Goal: Transaction & Acquisition: Purchase product/service

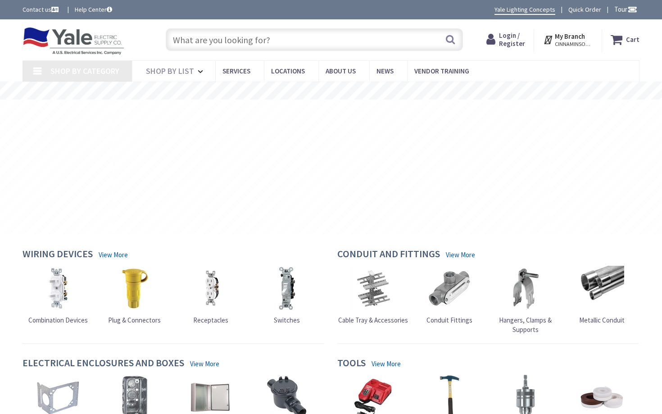
type input "[GEOGRAPHIC_DATA], [STREET_ADDRESS][PERSON_NAME]"
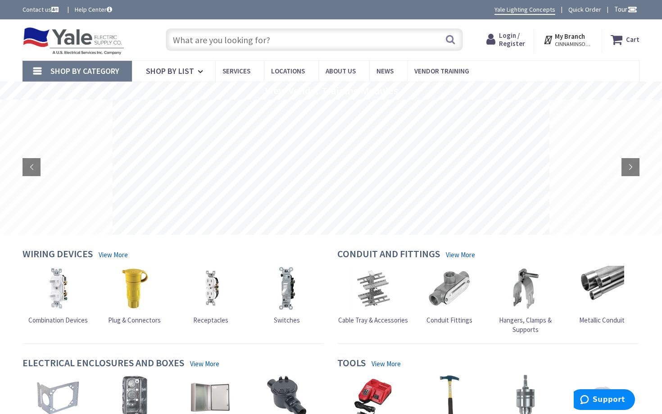
click at [509, 41] on span "Login / Register" at bounding box center [512, 39] width 26 height 17
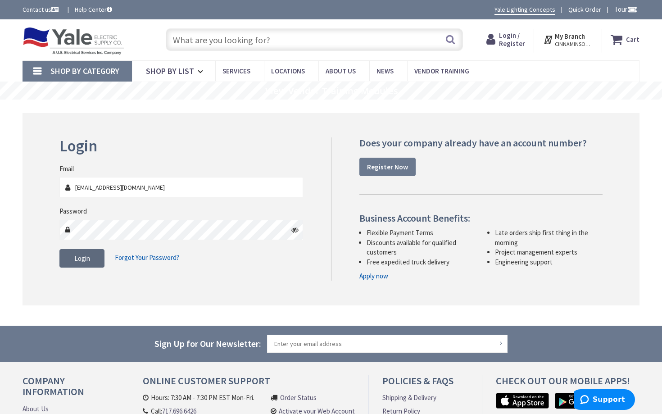
click at [77, 261] on span "Login" at bounding box center [82, 258] width 16 height 9
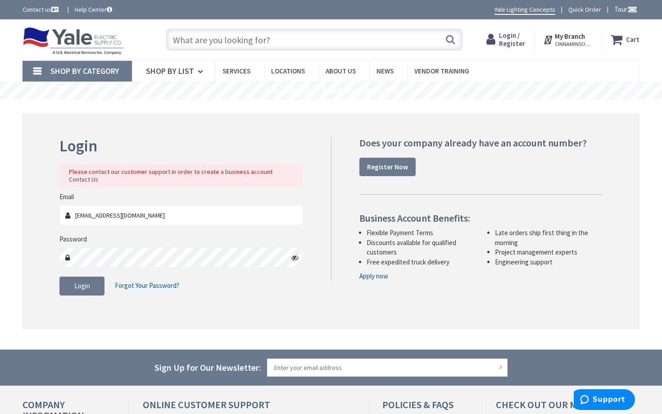
click at [296, 254] on icon at bounding box center [294, 257] width 7 height 7
click at [151, 209] on input "PEOPLEIN05@YAHOO.COM" at bounding box center [180, 215] width 243 height 20
type input "[EMAIL_ADDRESS][DOMAIN_NAME]"
click at [83, 281] on span "Login" at bounding box center [82, 285] width 16 height 9
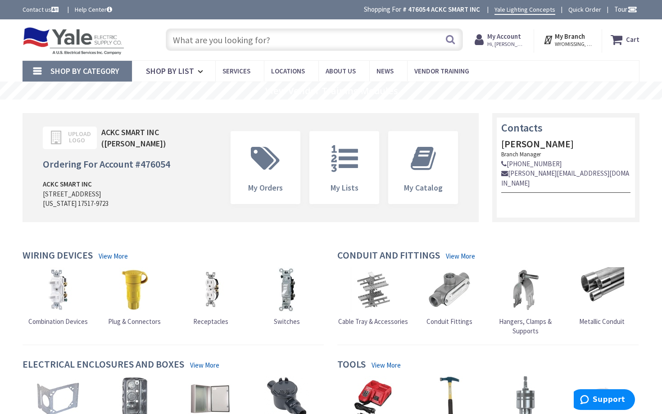
click at [281, 43] on input "text" at bounding box center [314, 39] width 297 height 23
paste input "FS420SCL"
type input "FS420SCL"
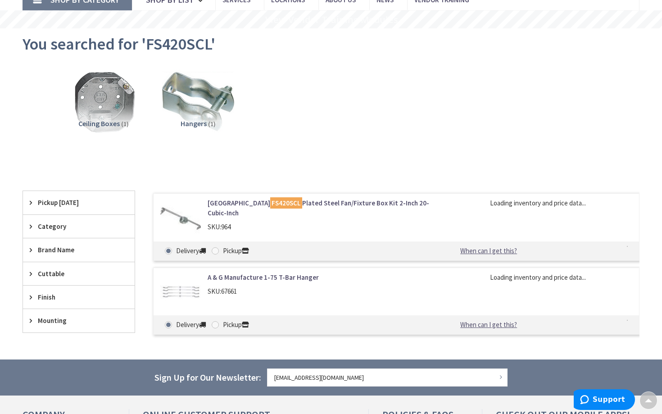
scroll to position [72, 0]
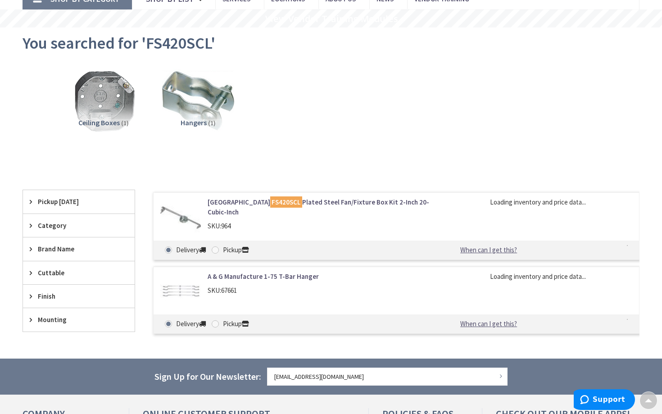
click at [365, 203] on link "Arlington FS420SCL Plated Steel Fan/Fixture Box Kit 2-Inch 20-Cubic-Inch" at bounding box center [318, 206] width 222 height 19
